Goal: Register for event/course

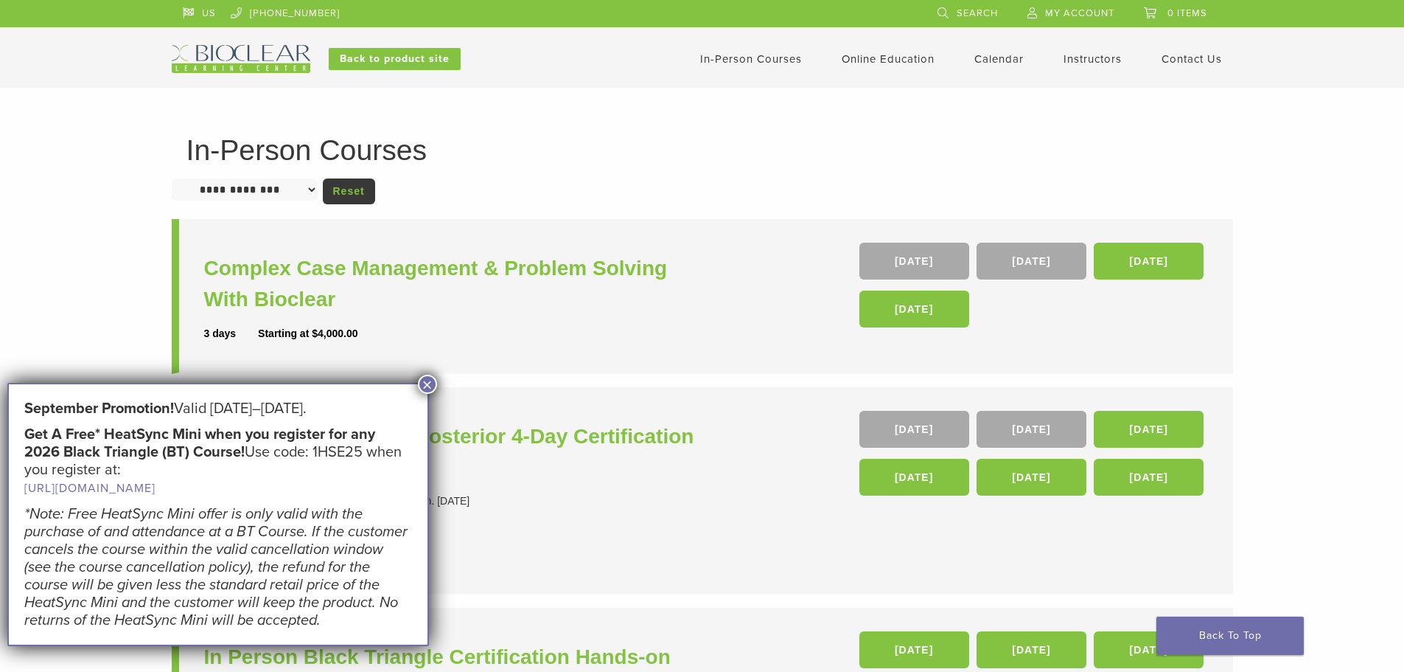
click at [430, 388] on button "×" at bounding box center [427, 383] width 19 height 19
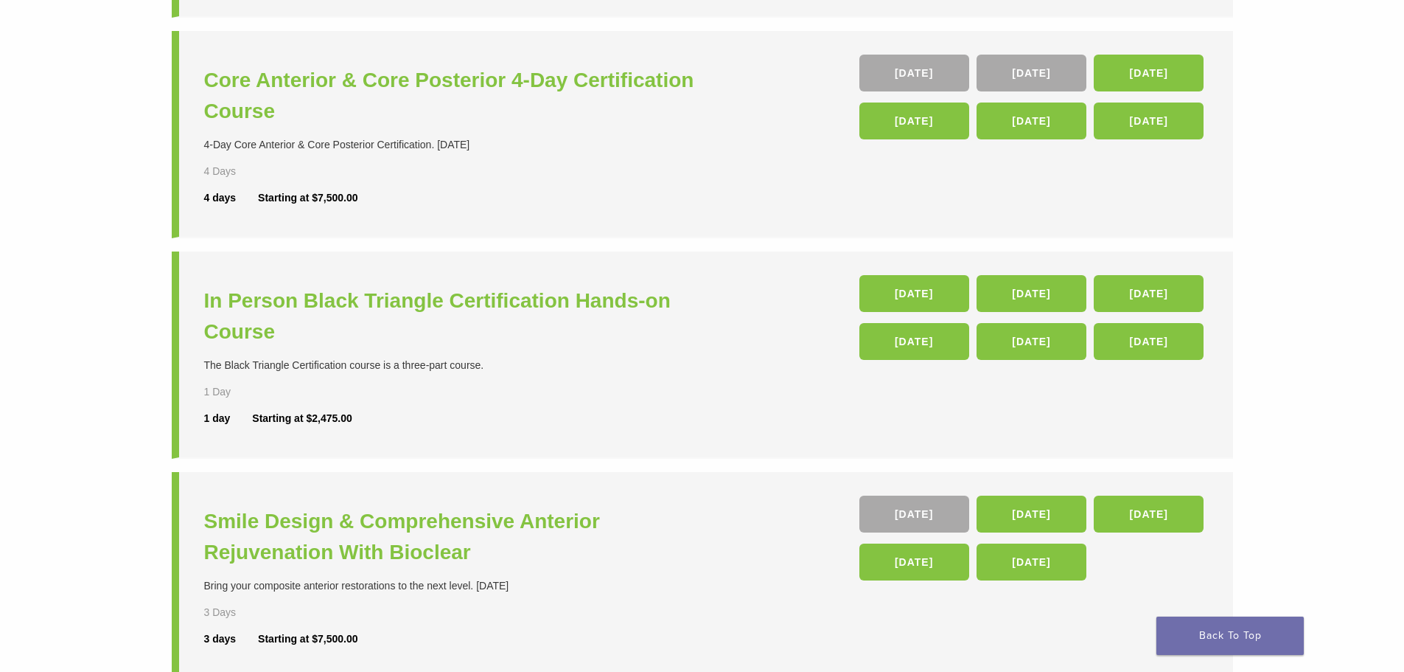
scroll to position [349, 0]
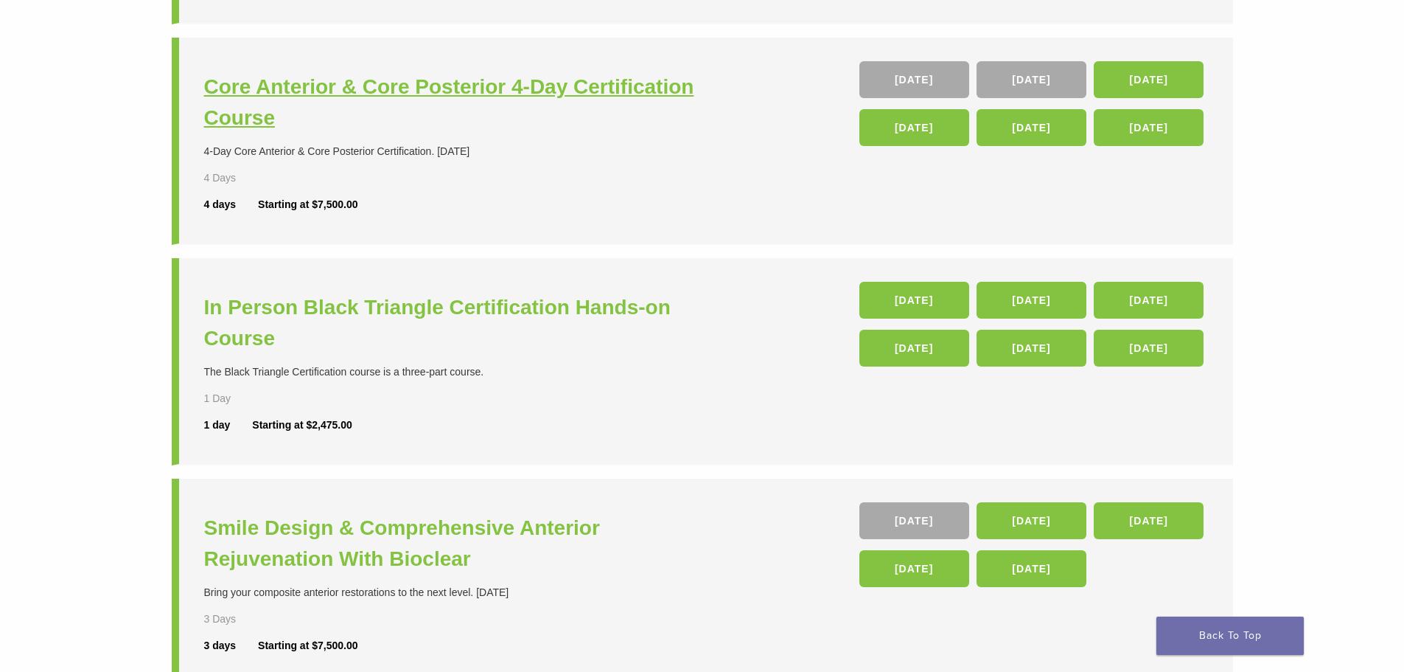
click at [381, 88] on h3 "Core Anterior & Core Posterior 4-Day Certification Course" at bounding box center [455, 103] width 502 height 62
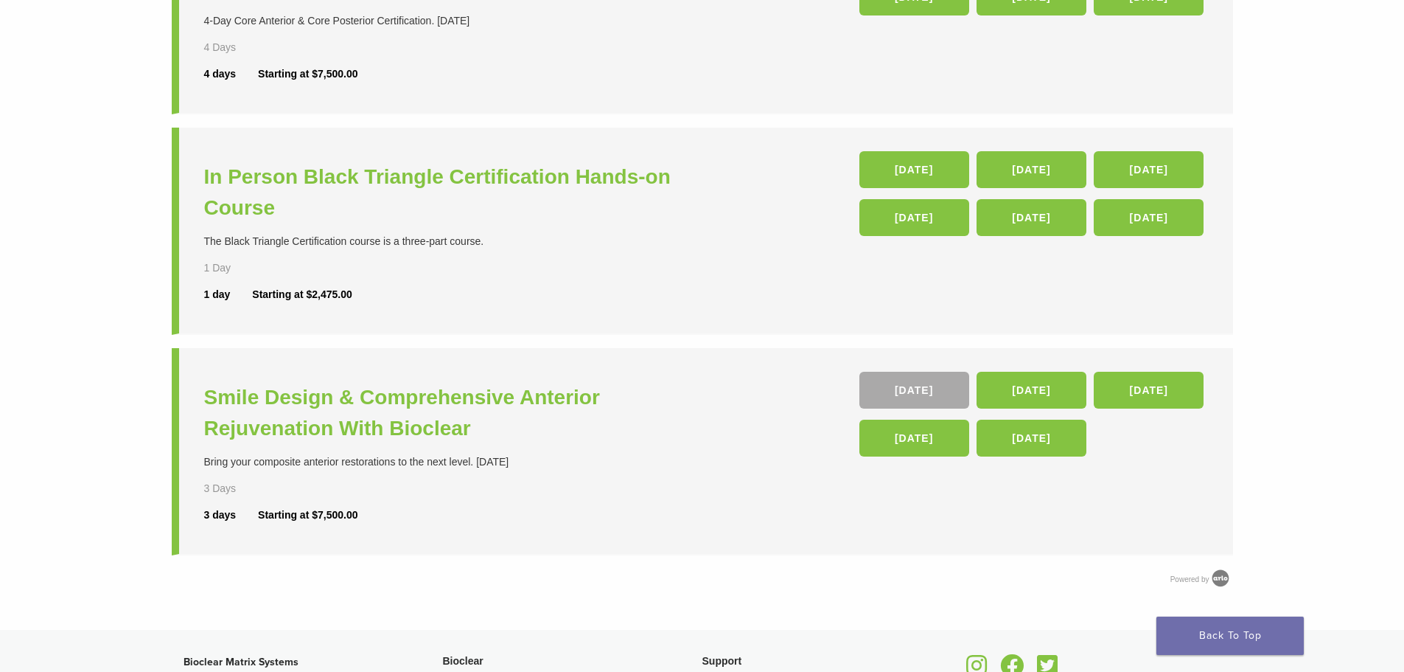
scroll to position [497, 0]
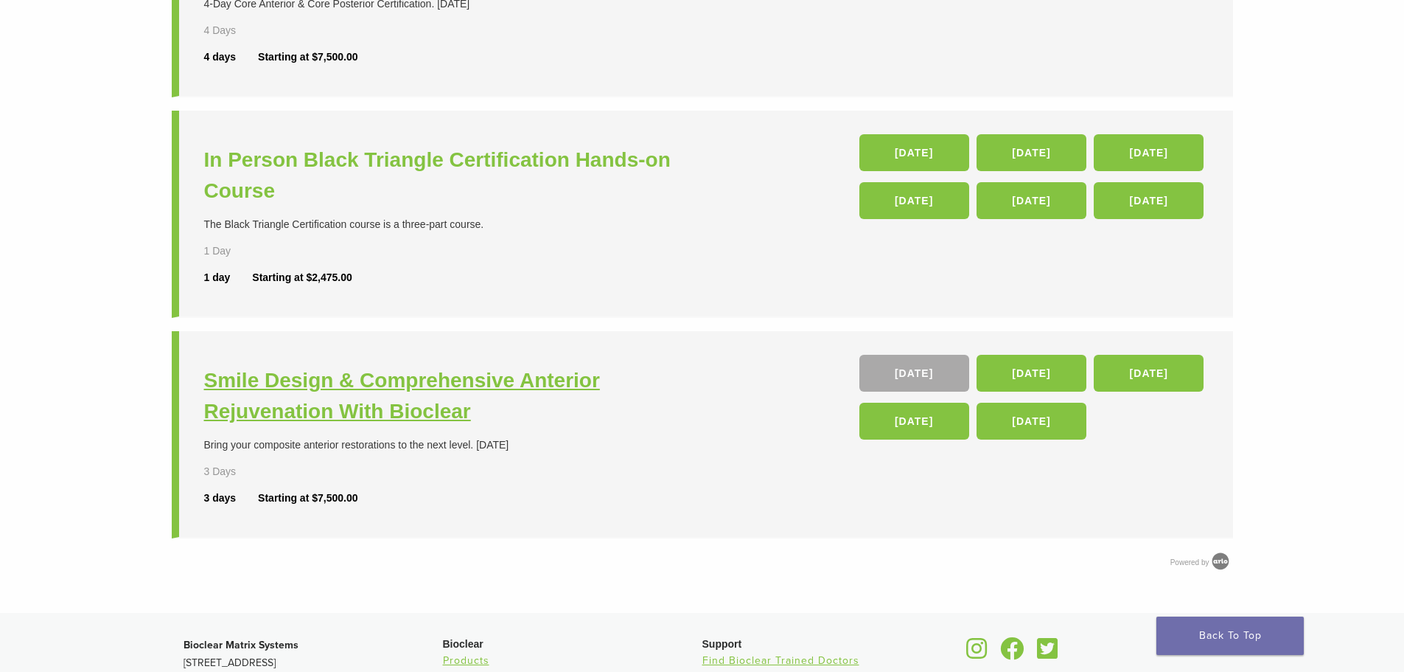
click at [394, 386] on h3 "Smile Design & Comprehensive Anterior Rejuvenation With Bioclear" at bounding box center [455, 396] width 502 height 62
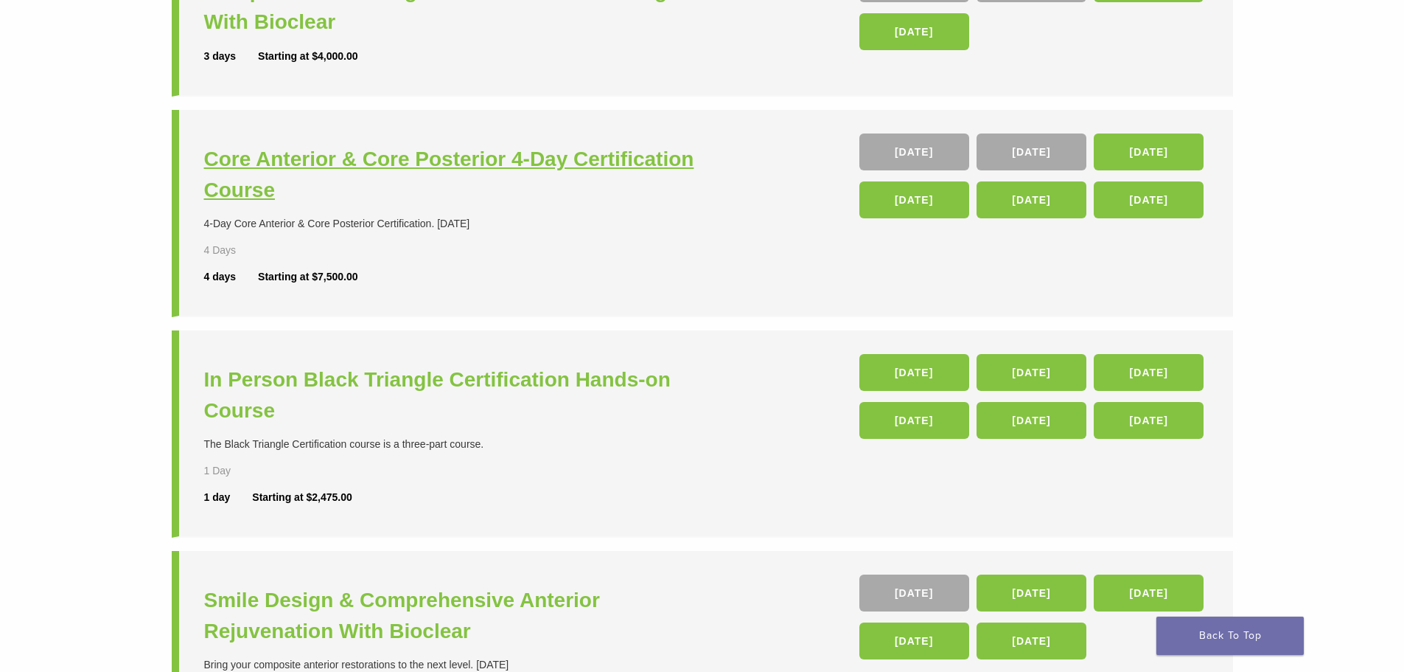
scroll to position [276, 0]
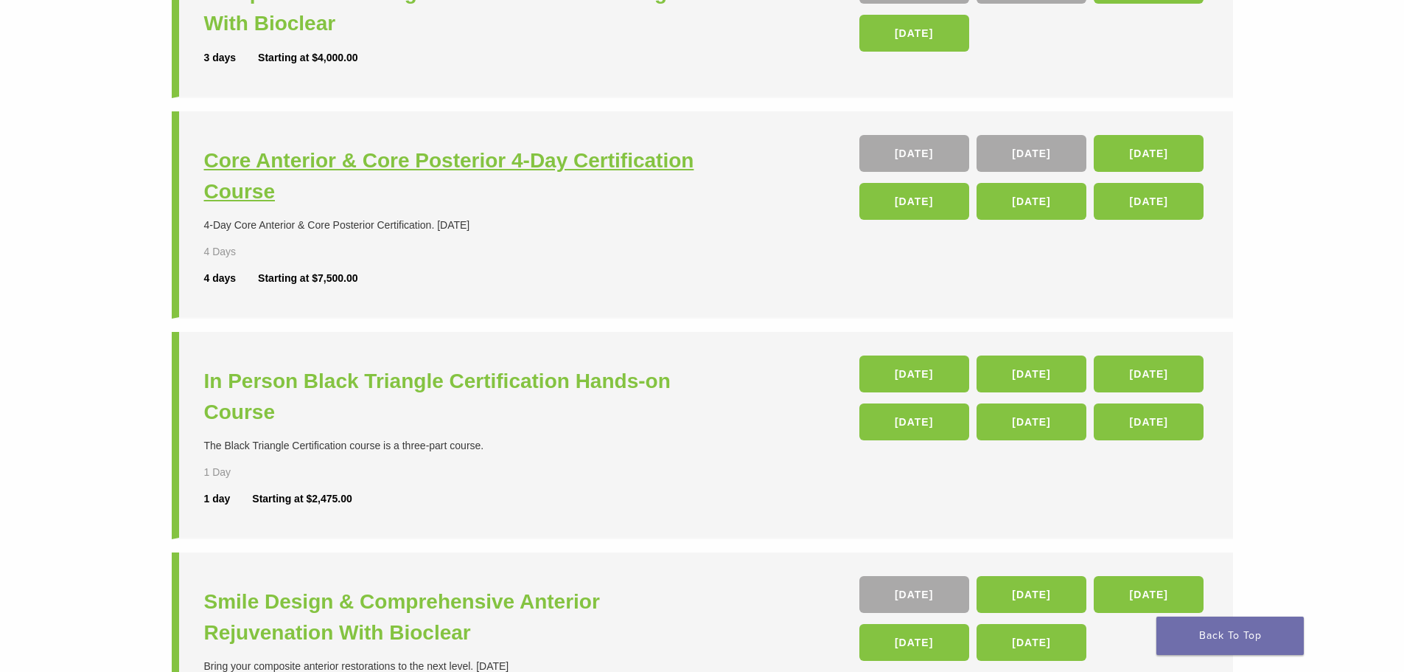
click at [523, 171] on h3 "Core Anterior & Core Posterior 4-Day Certification Course" at bounding box center [455, 176] width 502 height 62
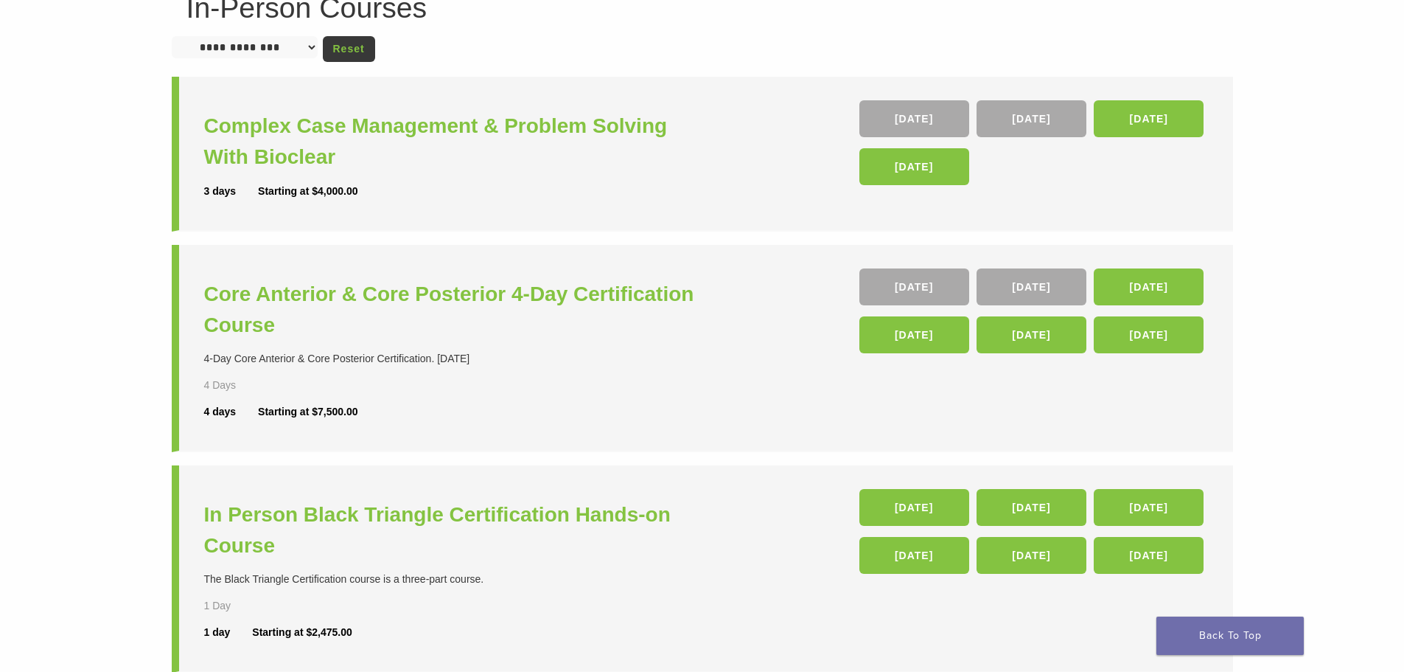
scroll to position [130, 0]
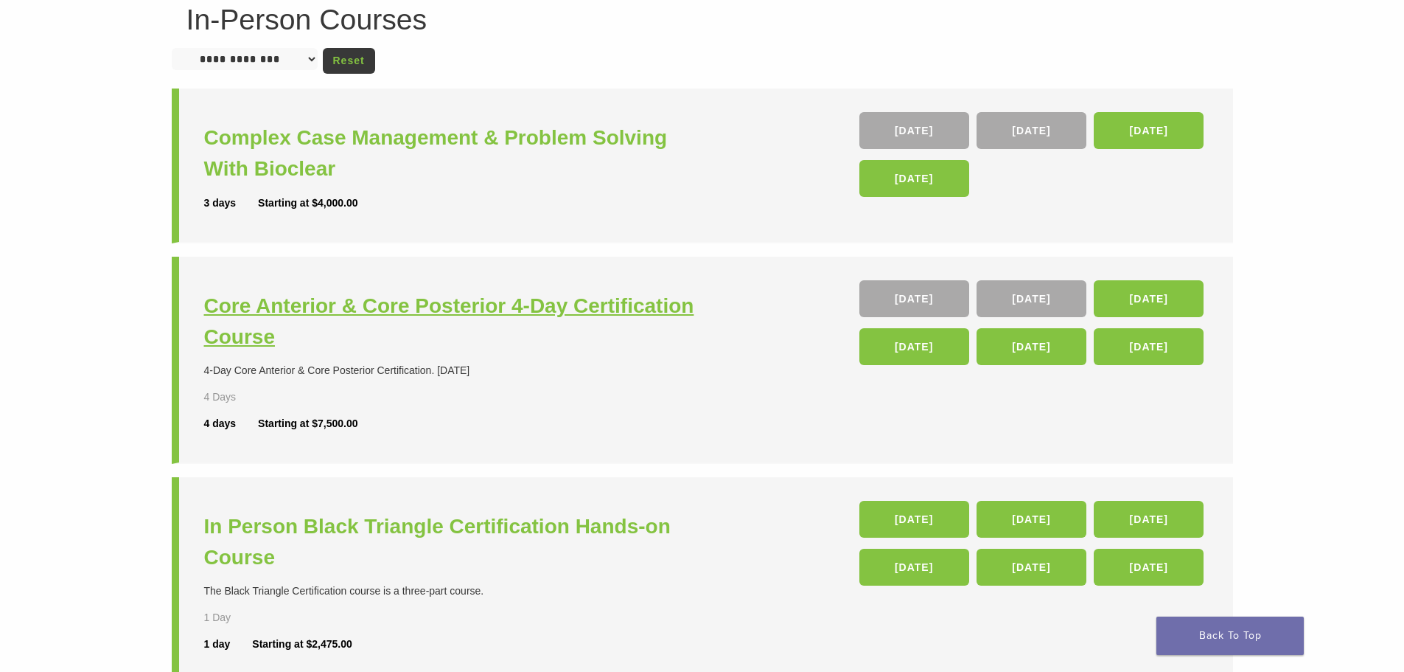
click at [417, 305] on h3 "Core Anterior & Core Posterior 4-Day Certification Course" at bounding box center [455, 321] width 502 height 62
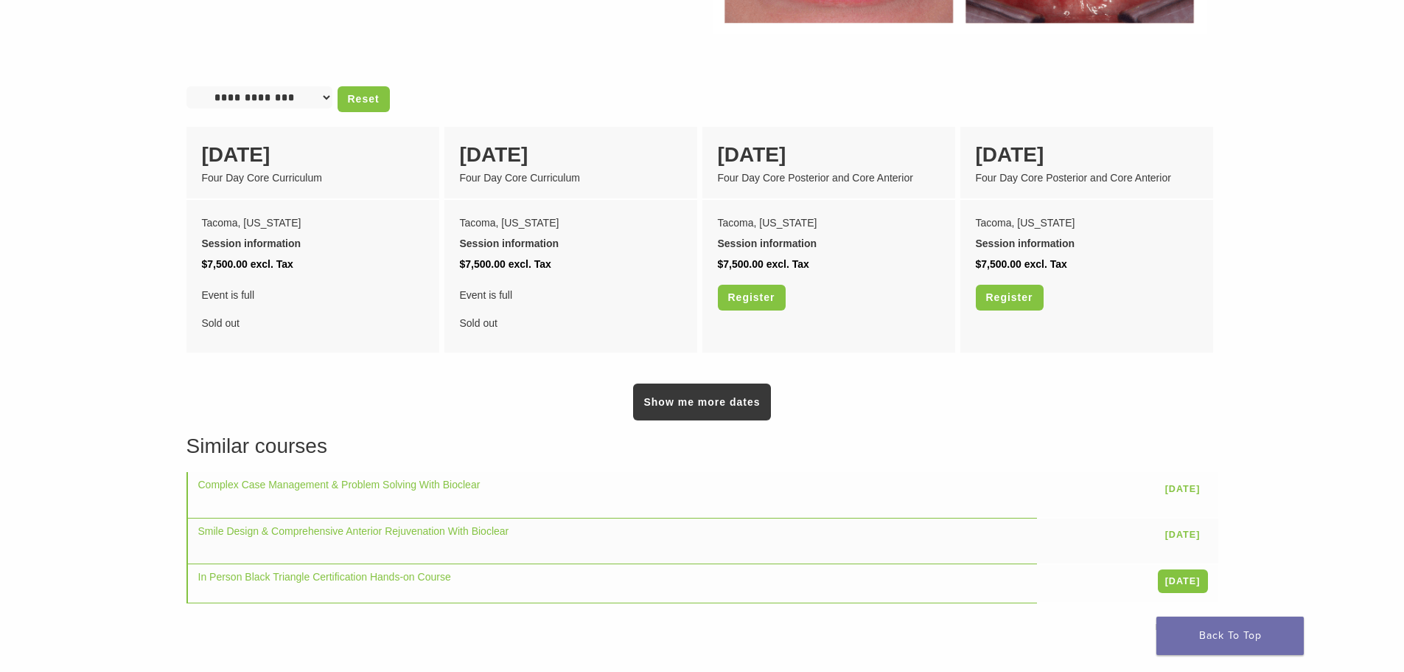
scroll to position [1252, 0]
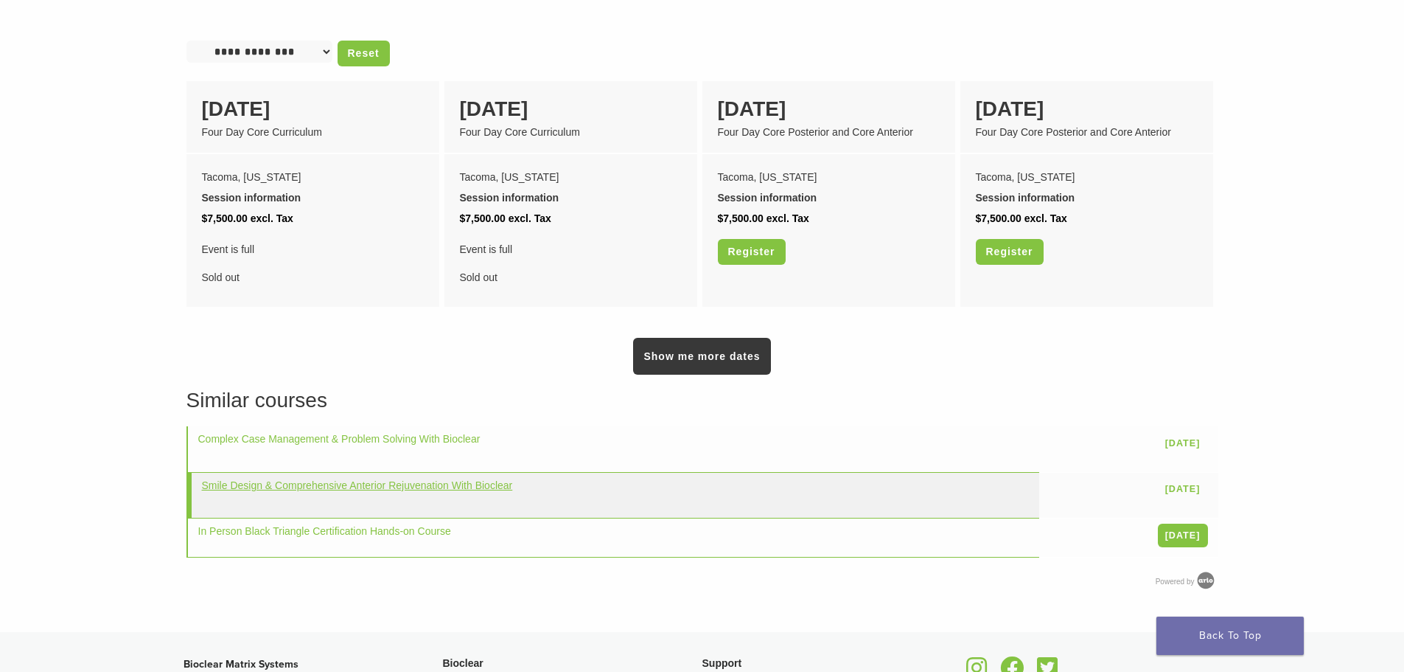
click at [310, 479] on link "Smile Design & Comprehensive Anterior Rejuvenation With Bioclear" at bounding box center [357, 485] width 311 height 12
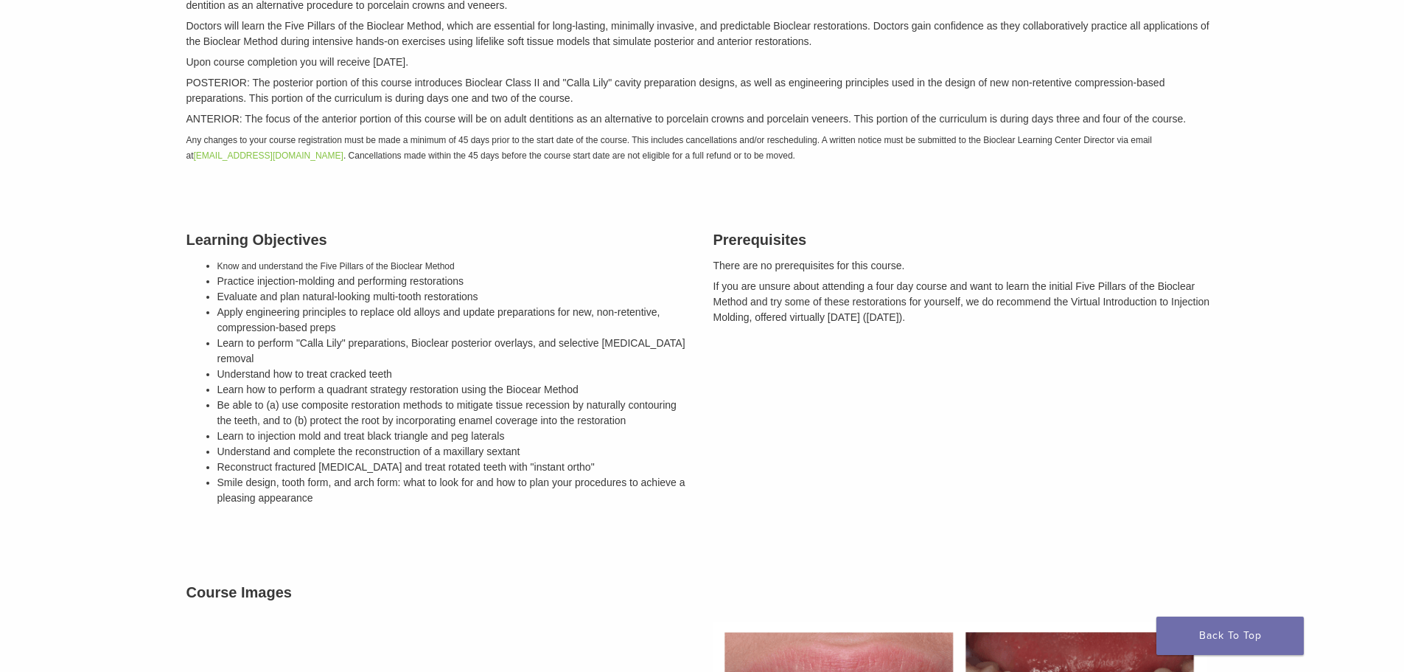
scroll to position [91, 0]
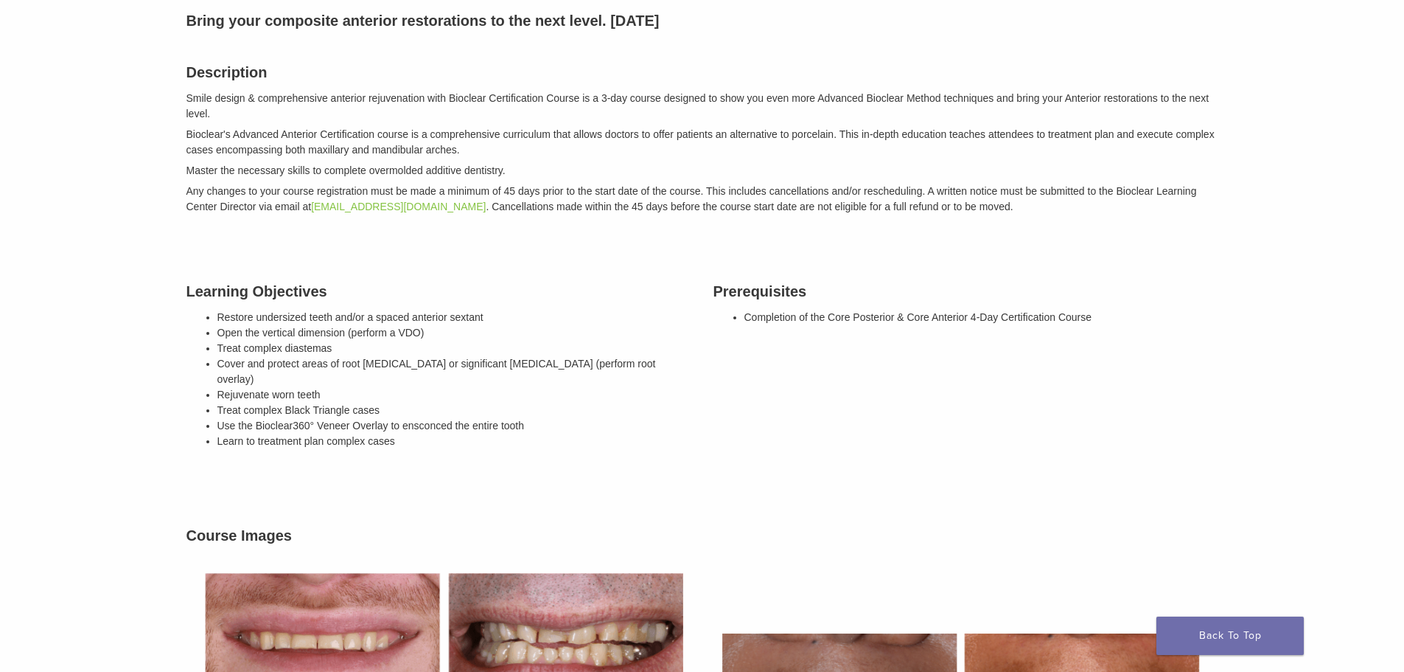
scroll to position [168, 0]
